Goal: Information Seeking & Learning: Learn about a topic

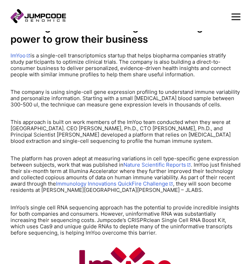
scroll to position [127, 0]
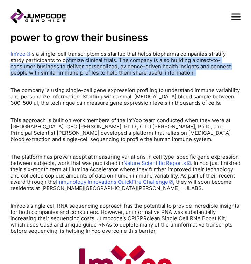
drag, startPoint x: 63, startPoint y: 63, endPoint x: 63, endPoint y: 76, distance: 13.3
click at [63, 76] on cta-box-content "ImYoo is a single-cell transcriptomics startup that helps biopharma companies s…" at bounding box center [125, 142] width 230 height 183
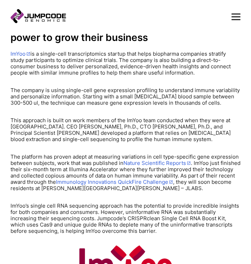
click at [28, 102] on p "The company is using single-cell gene expression profiling to understand immune…" at bounding box center [125, 96] width 230 height 19
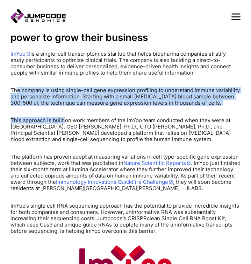
drag, startPoint x: 16, startPoint y: 91, endPoint x: 66, endPoint y: 121, distance: 58.0
click at [66, 121] on cta-box-content "ImYoo is a single-cell transcriptomics startup that helps biopharma companies s…" at bounding box center [125, 142] width 230 height 183
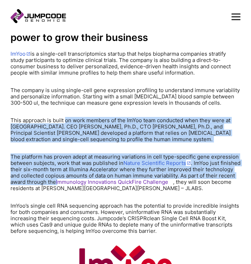
drag, startPoint x: 65, startPoint y: 118, endPoint x: 89, endPoint y: 181, distance: 67.3
click at [89, 181] on cta-box-content "ImYoo is a single-cell transcriptomics startup that helps biopharma companies s…" at bounding box center [125, 142] width 230 height 183
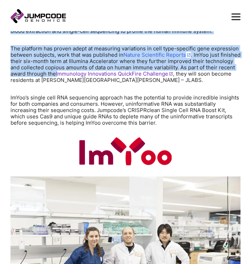
scroll to position [234, 0]
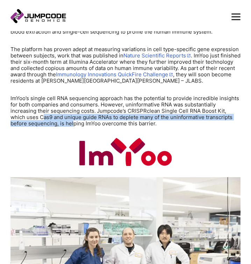
drag, startPoint x: 26, startPoint y: 120, endPoint x: 56, endPoint y: 121, distance: 29.4
click at [56, 121] on p "ImYoo’s single cell RNA sequencing approach has the potential to provide incred…" at bounding box center [125, 110] width 230 height 31
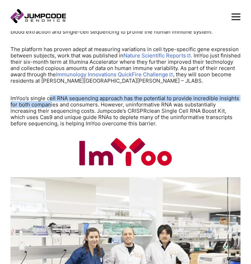
drag, startPoint x: 50, startPoint y: 99, endPoint x: 51, endPoint y: 112, distance: 13.3
click at [51, 110] on p "ImYoo’s single cell RNA sequencing approach has the potential to provide incred…" at bounding box center [125, 110] width 230 height 31
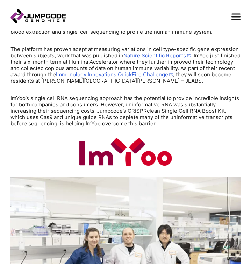
click at [51, 114] on p "ImYoo’s single cell RNA sequencing approach has the potential to provide incred…" at bounding box center [125, 110] width 230 height 31
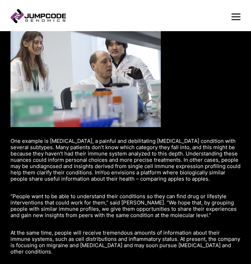
scroll to position [664, 0]
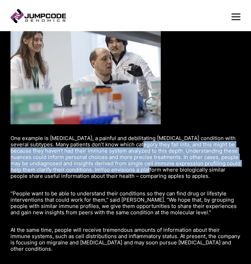
drag, startPoint x: 141, startPoint y: 144, endPoint x: 144, endPoint y: 168, distance: 24.4
click at [144, 168] on p "One example is [MEDICAL_DATA], a painful and debilitating [MEDICAL_DATA] condit…" at bounding box center [125, 157] width 230 height 44
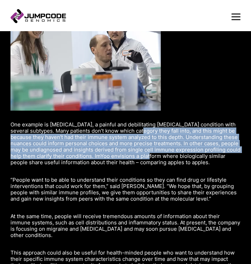
scroll to position [678, 0]
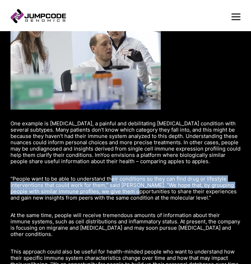
drag, startPoint x: 112, startPoint y: 178, endPoint x: 130, endPoint y: 193, distance: 22.8
click at [130, 193] on p "“People want to be able to understand their conditions so they can find drug or…" at bounding box center [125, 188] width 230 height 25
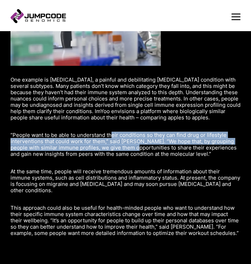
scroll to position [724, 0]
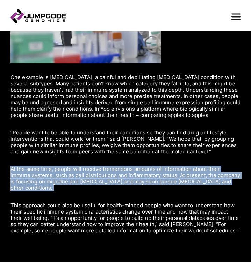
drag, startPoint x: 50, startPoint y: 165, endPoint x: 99, endPoint y: 194, distance: 56.9
click at [99, 194] on inner-wrap "Two applications for immune analysis ImYoo’s business has two tracks. The first…" at bounding box center [125, 65] width 230 height 394
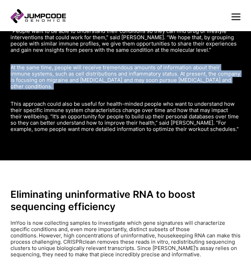
scroll to position [827, 0]
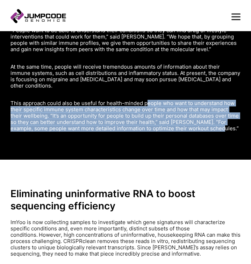
drag, startPoint x: 146, startPoint y: 105, endPoint x: 144, endPoint y: 138, distance: 32.9
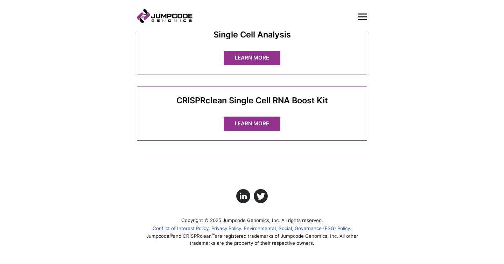
scroll to position [1352, 0]
